Goal: Task Accomplishment & Management: Use online tool/utility

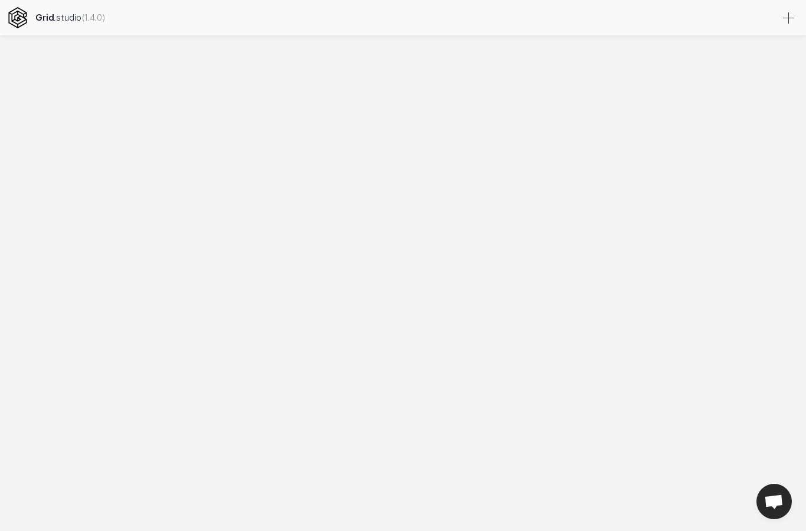
select select
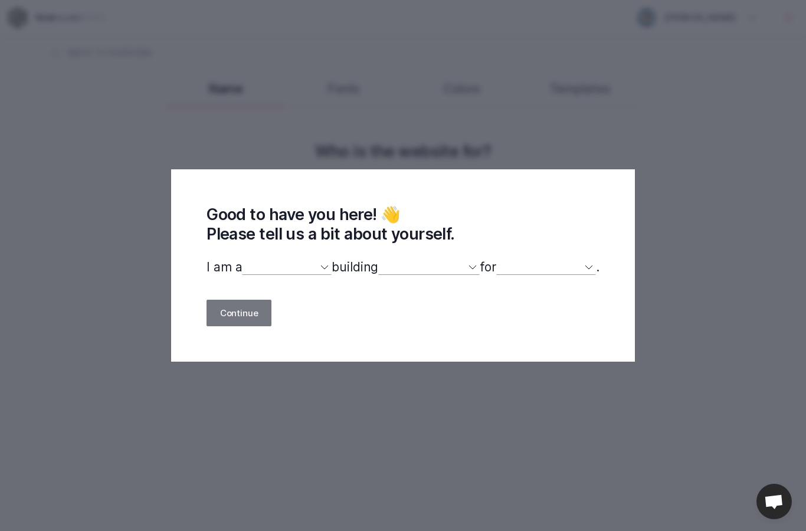
select select "entrepreneur"
select select
select select "website"
select select "company"
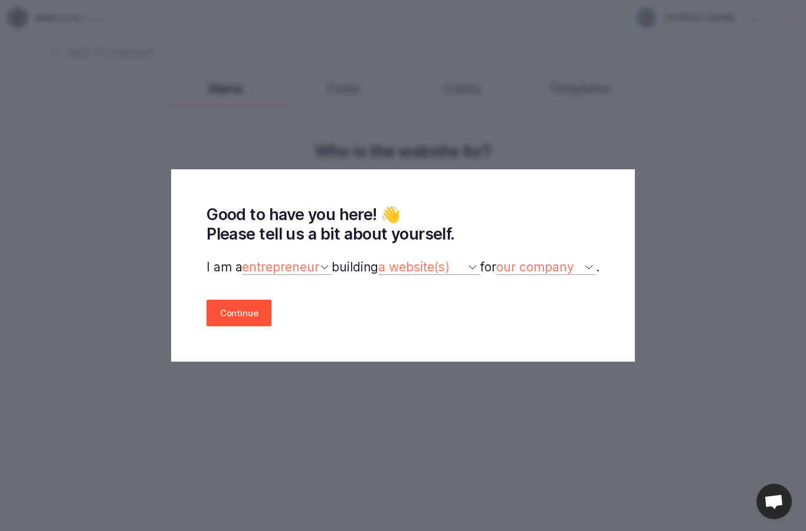
click at [239, 326] on button "Continue" at bounding box center [239, 313] width 65 height 27
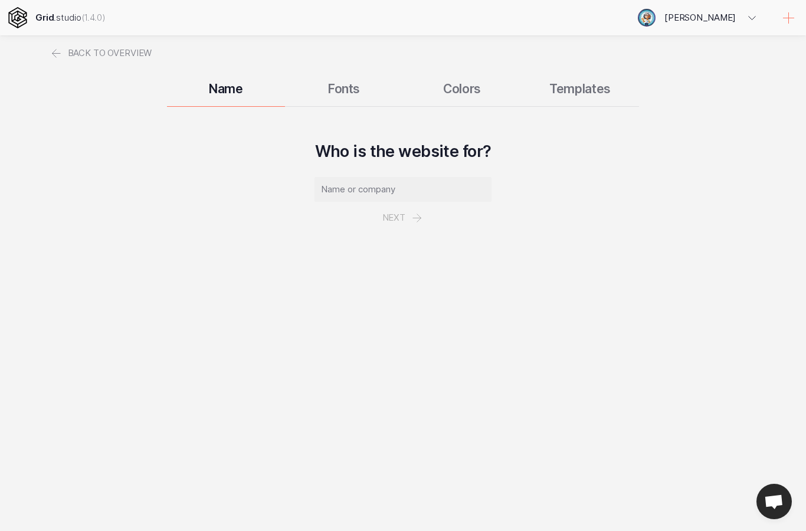
click at [384, 197] on input "text" at bounding box center [403, 189] width 177 height 25
type input "Engaging AAC"
click at [399, 224] on button "Next" at bounding box center [403, 218] width 68 height 32
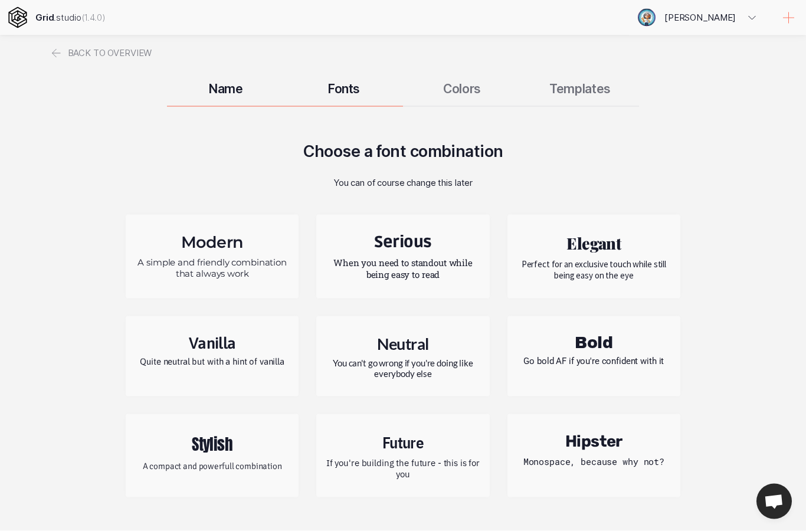
scroll to position [47, 0]
click at [467, 71] on div "Name Fonts Colors Templates" at bounding box center [403, 88] width 708 height 35
click at [466, 71] on div "Name Fonts Colors Templates" at bounding box center [403, 88] width 708 height 35
click at [637, 334] on h2 "Bold" at bounding box center [593, 343] width 155 height 18
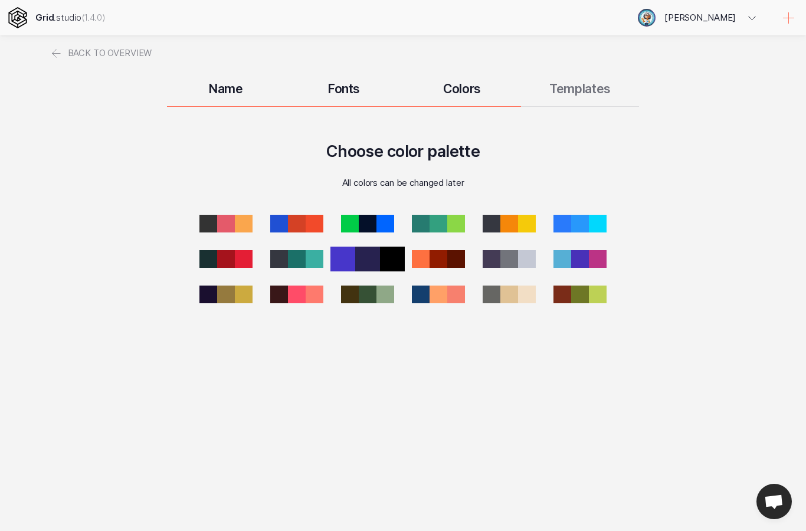
click at [361, 247] on div at bounding box center [367, 259] width 25 height 25
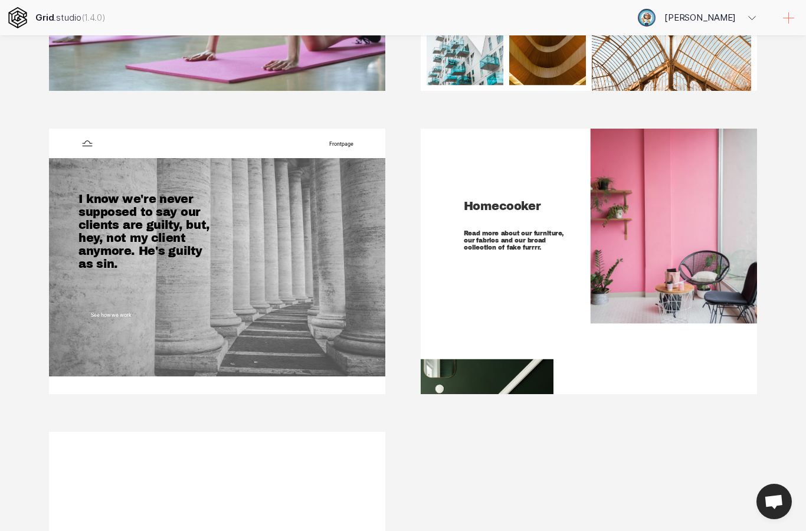
scroll to position [973, 0]
